Goal: Information Seeking & Learning: Learn about a topic

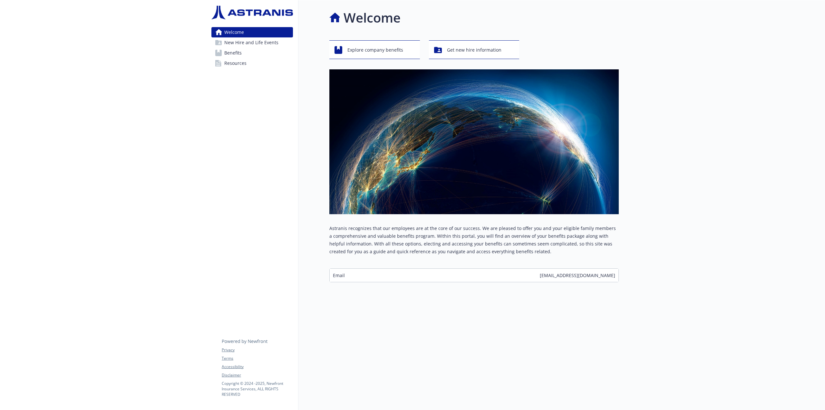
click at [236, 58] on span "Benefits" at bounding box center [232, 53] width 17 height 10
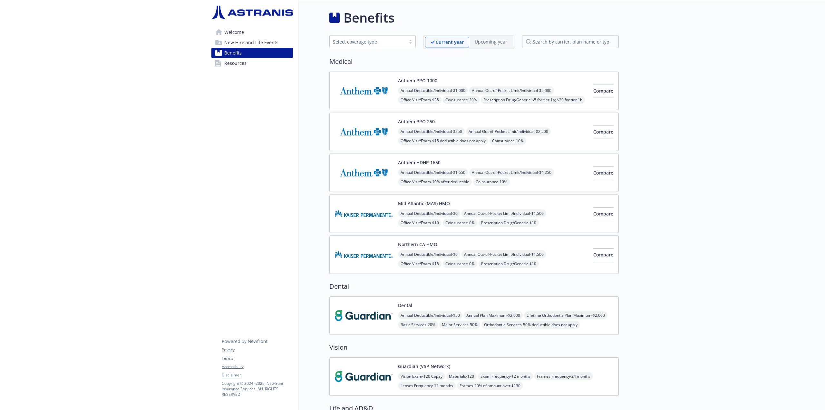
click at [365, 92] on img at bounding box center [364, 90] width 58 height 27
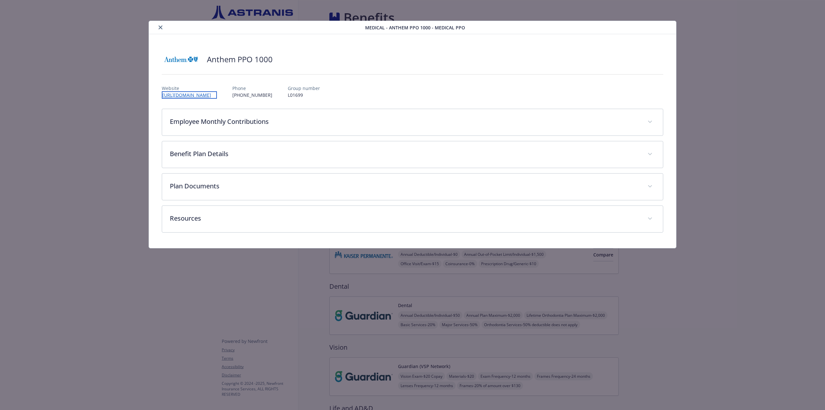
click at [210, 93] on link "[URL][DOMAIN_NAME]" at bounding box center [189, 94] width 55 height 7
